Goal: Transaction & Acquisition: Obtain resource

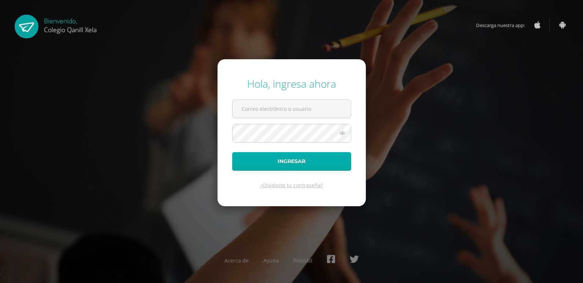
type input "[PERSON_NAME][EMAIL_ADDRESS][PERSON_NAME][DOMAIN_NAME]"
click at [292, 169] on button "Ingresar" at bounding box center [291, 161] width 119 height 19
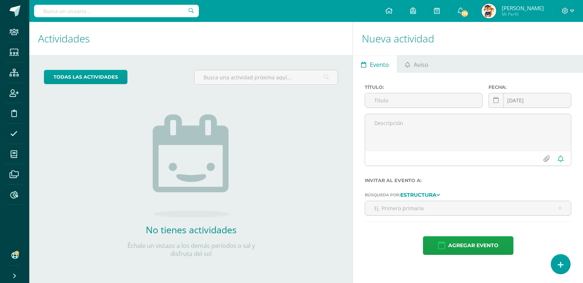
click at [53, 10] on input "text" at bounding box center [116, 11] width 165 height 12
type input "alejandra"
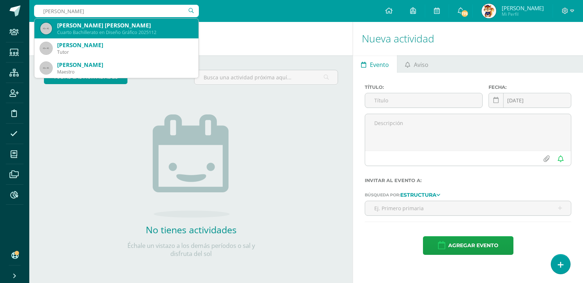
click at [94, 27] on div "Alejandra del Rosario Alvarado García" at bounding box center [125, 26] width 136 height 8
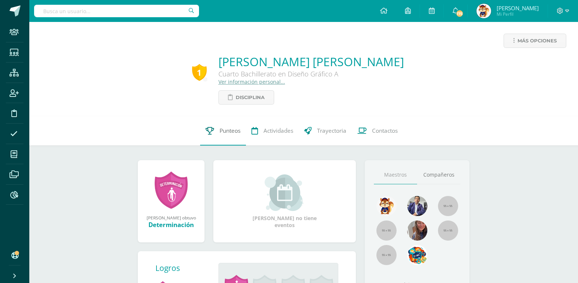
click at [231, 132] on span "Punteos" at bounding box center [229, 131] width 21 height 8
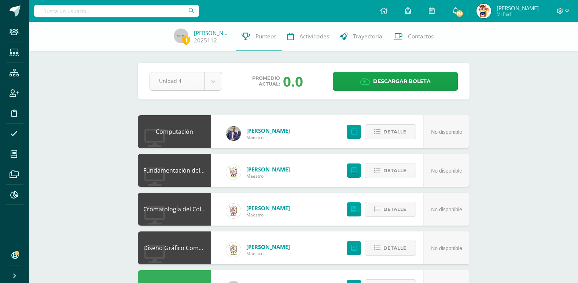
click at [401, 86] on span "Descargar boleta" at bounding box center [402, 82] width 58 height 18
click at [51, 16] on input "text" at bounding box center [116, 11] width 165 height 12
type input "pablo"
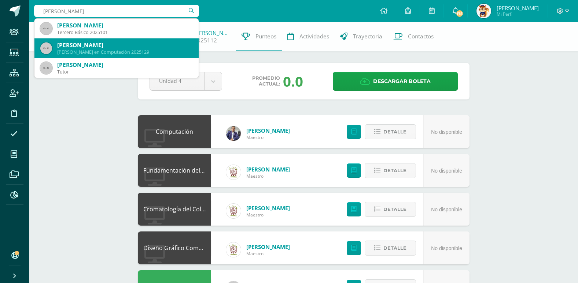
click at [127, 49] on div "Pablo Andrés Calderón Monzón" at bounding box center [125, 45] width 136 height 8
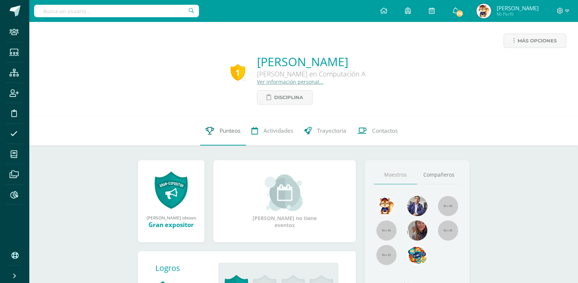
click at [224, 127] on span "Punteos" at bounding box center [229, 131] width 21 height 8
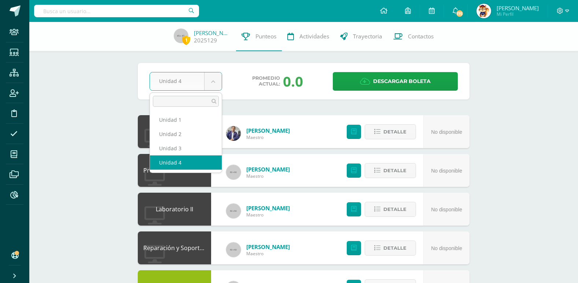
drag, startPoint x: 193, startPoint y: 159, endPoint x: 203, endPoint y: 158, distance: 9.9
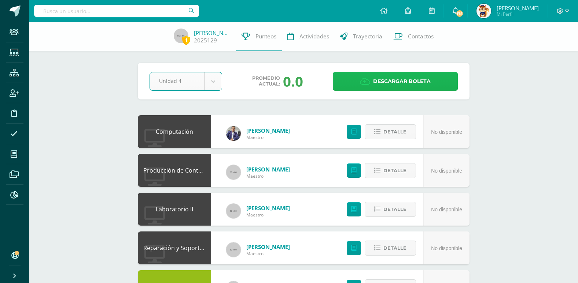
click at [389, 88] on span "Descargar boleta" at bounding box center [402, 82] width 58 height 18
